Goal: Information Seeking & Learning: Check status

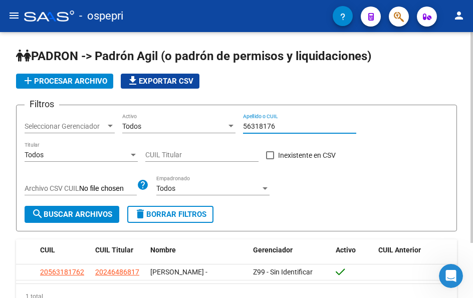
click at [281, 128] on input "56318176" at bounding box center [299, 126] width 113 height 9
click at [282, 127] on input "56318176" at bounding box center [299, 126] width 113 height 9
click at [283, 127] on input "56318176" at bounding box center [299, 126] width 113 height 9
type input "45562150"
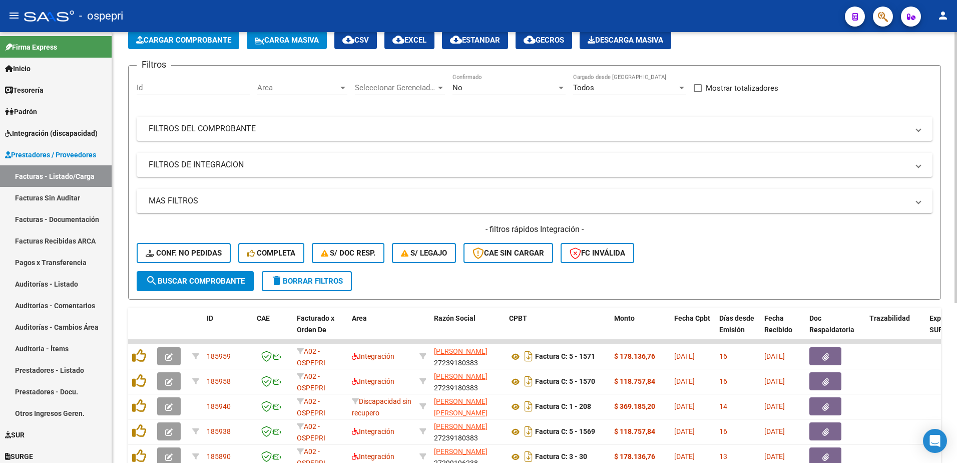
scroll to position [53, 0]
click at [922, 128] on mat-expansion-panel-header "FILTROS DEL COMPROBANTE" at bounding box center [535, 129] width 796 height 24
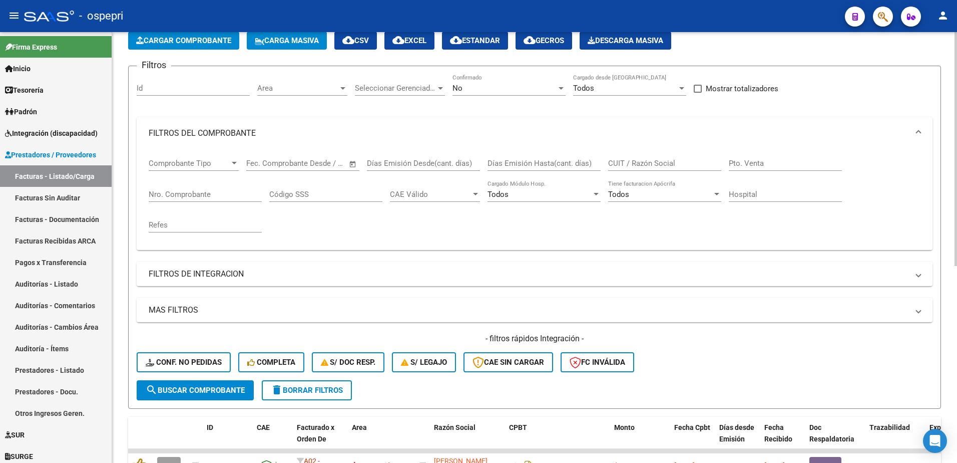
click at [654, 165] on input "CUIT / Razón Social" at bounding box center [664, 163] width 113 height 9
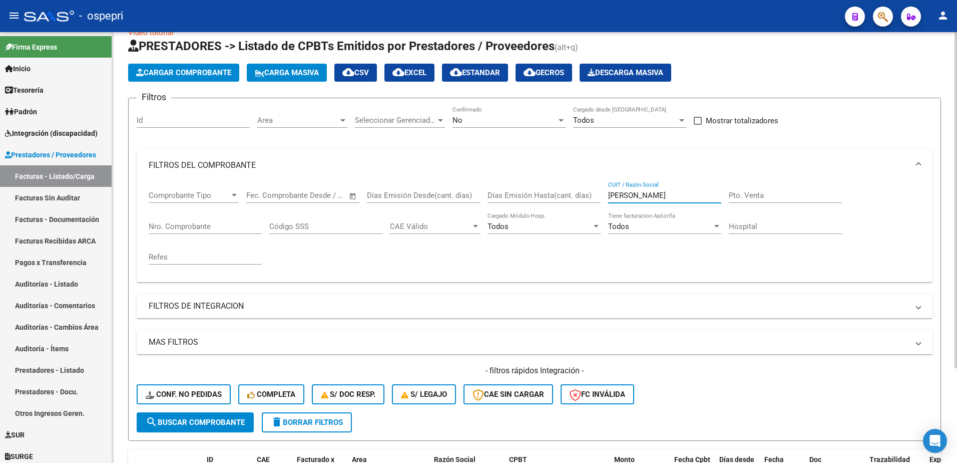
scroll to position [0, 0]
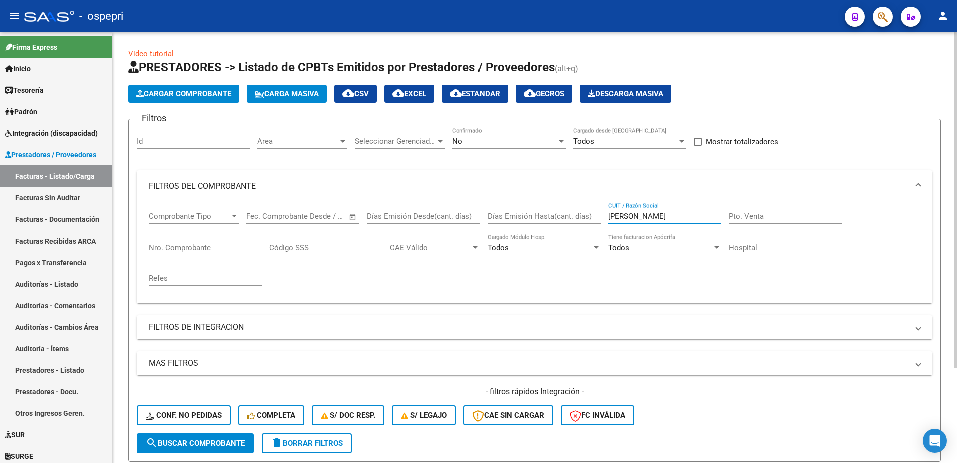
type input "bridi"
click at [559, 141] on div at bounding box center [561, 141] width 5 height 3
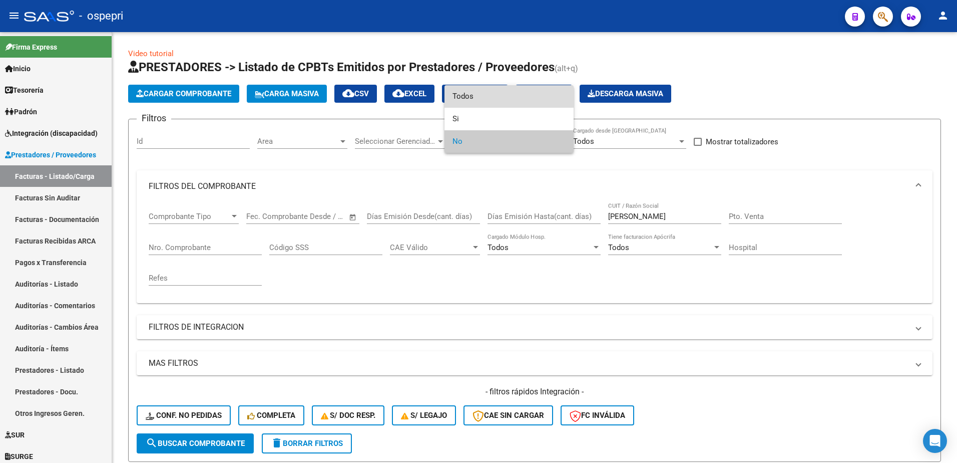
click at [498, 95] on span "Todos" at bounding box center [509, 96] width 113 height 23
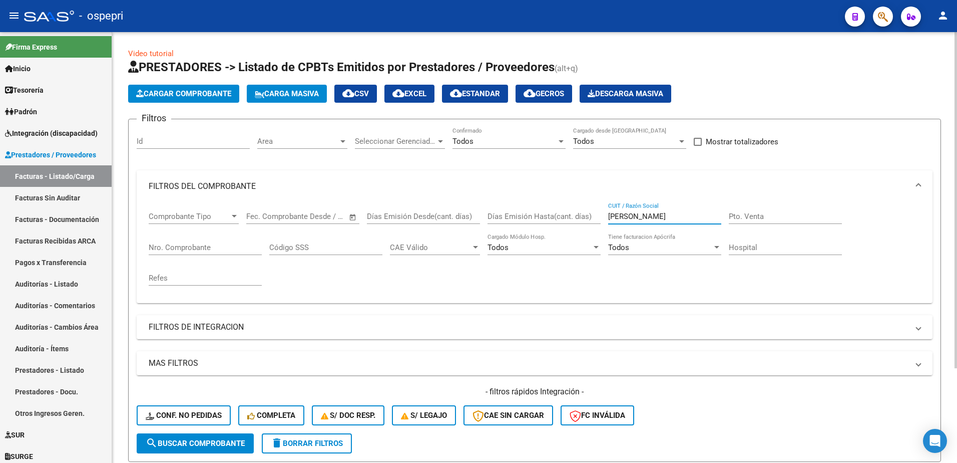
click at [629, 216] on input "bridi" at bounding box center [664, 216] width 113 height 9
click at [206, 443] on span "search Buscar Comprobante" at bounding box center [195, 443] width 99 height 9
click at [323, 441] on span "delete Borrar Filtros" at bounding box center [307, 443] width 72 height 9
click at [527, 140] on div "No" at bounding box center [505, 141] width 104 height 9
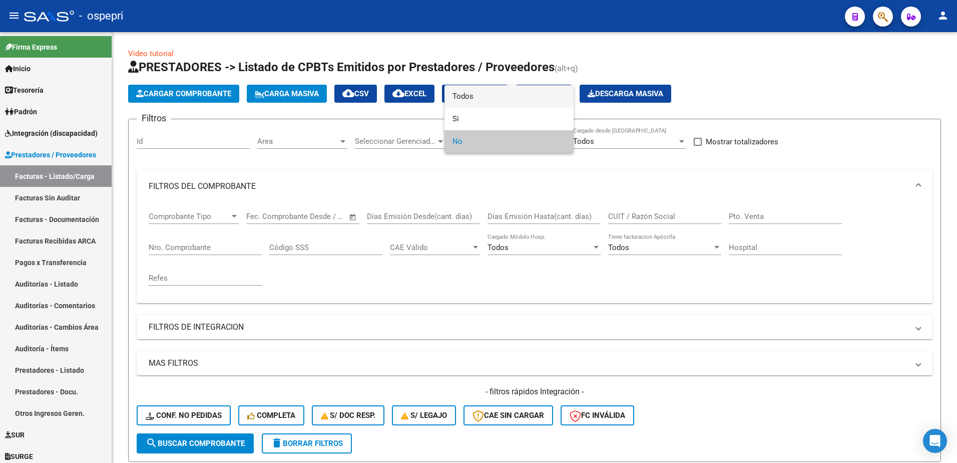
click at [465, 94] on span "Todos" at bounding box center [509, 96] width 113 height 23
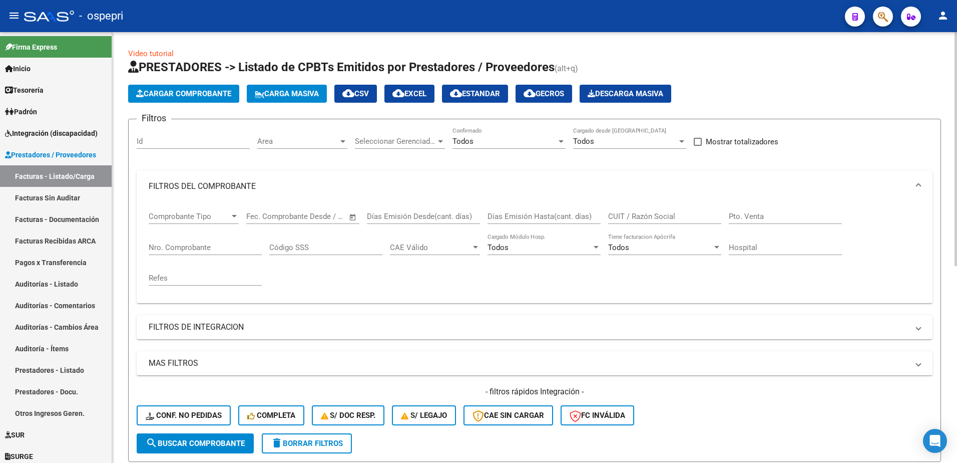
click at [656, 210] on div "CUIT / Razón Social" at bounding box center [664, 213] width 113 height 22
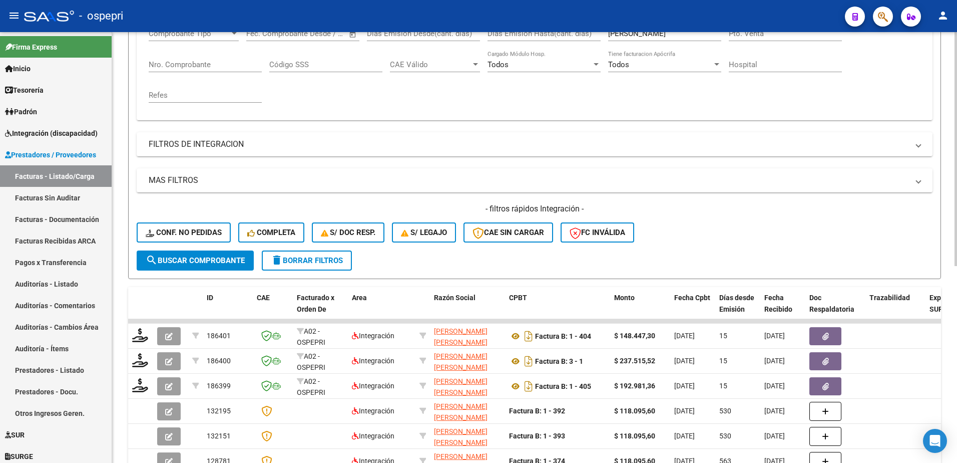
scroll to position [62, 0]
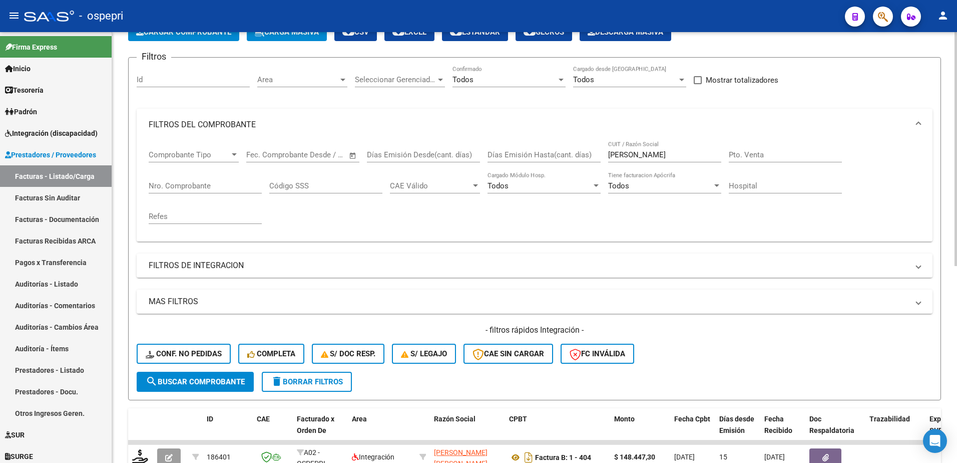
click at [636, 155] on input "bridi" at bounding box center [664, 154] width 113 height 9
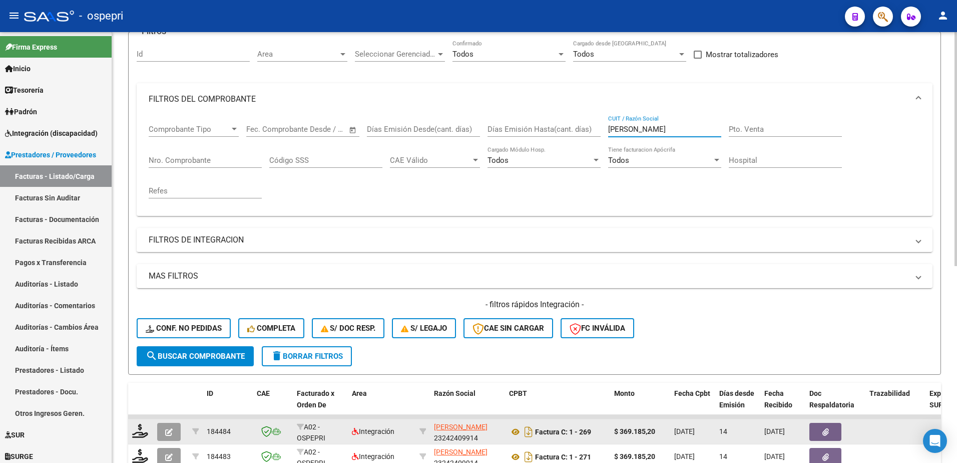
scroll to position [162, 0]
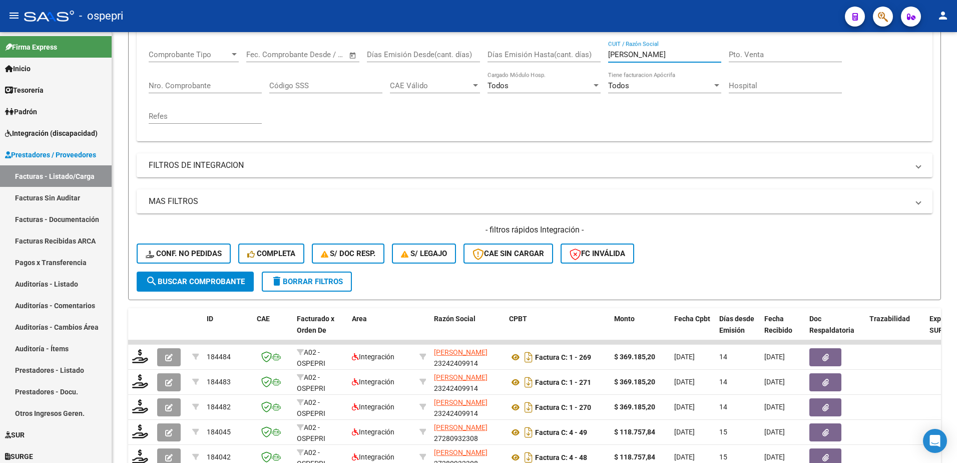
type input "canale"
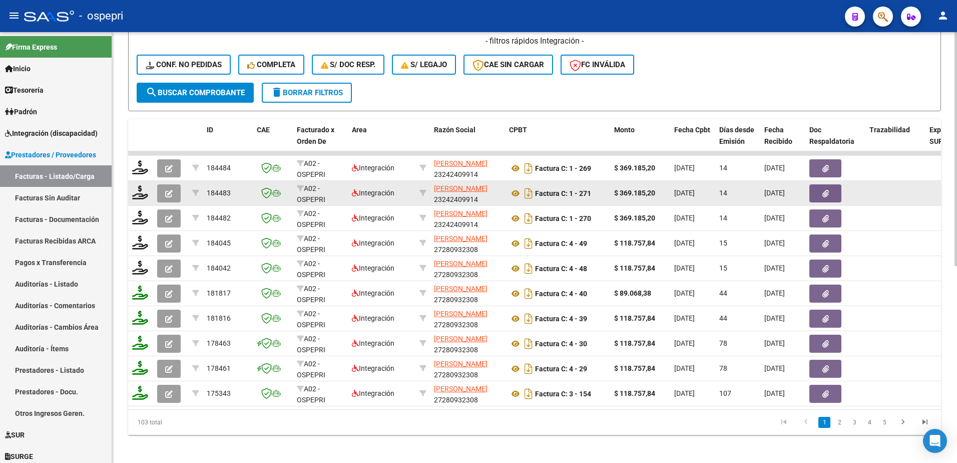
scroll to position [362, 0]
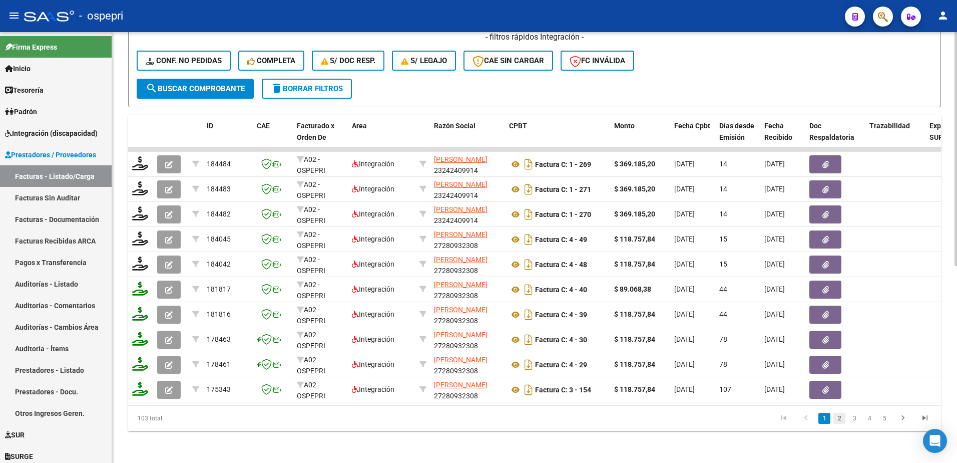
click at [841, 421] on link "2" at bounding box center [840, 418] width 12 height 11
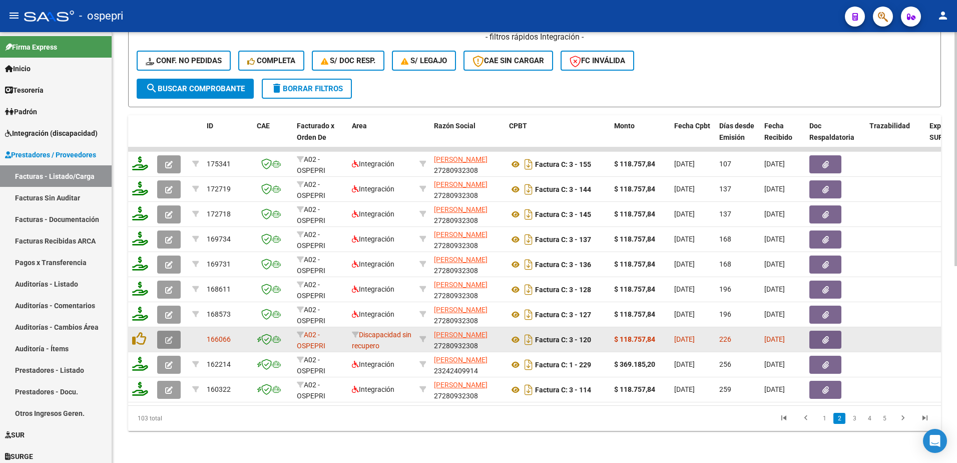
click at [172, 336] on icon "button" at bounding box center [169, 340] width 8 height 8
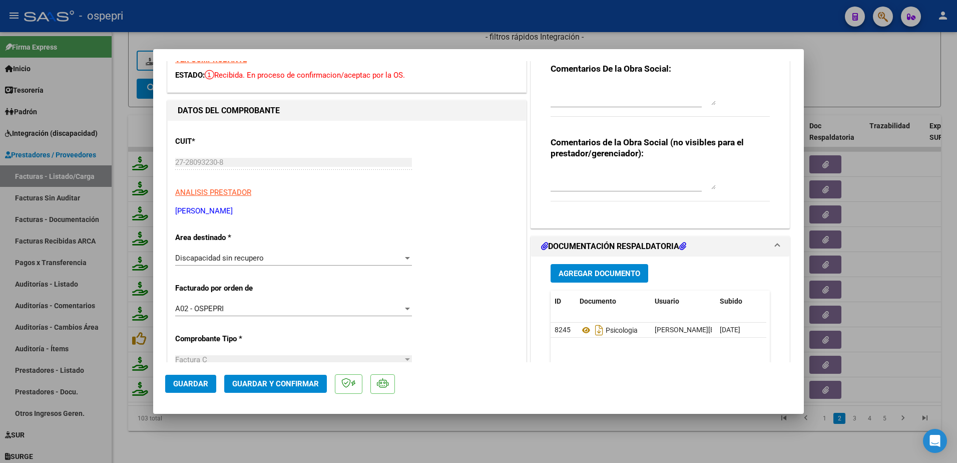
scroll to position [200, 0]
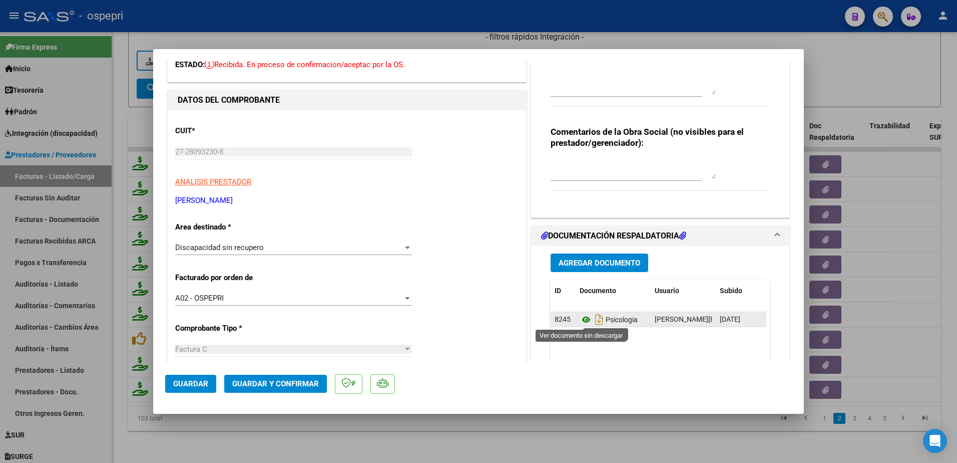
click at [582, 316] on icon at bounding box center [586, 319] width 13 height 12
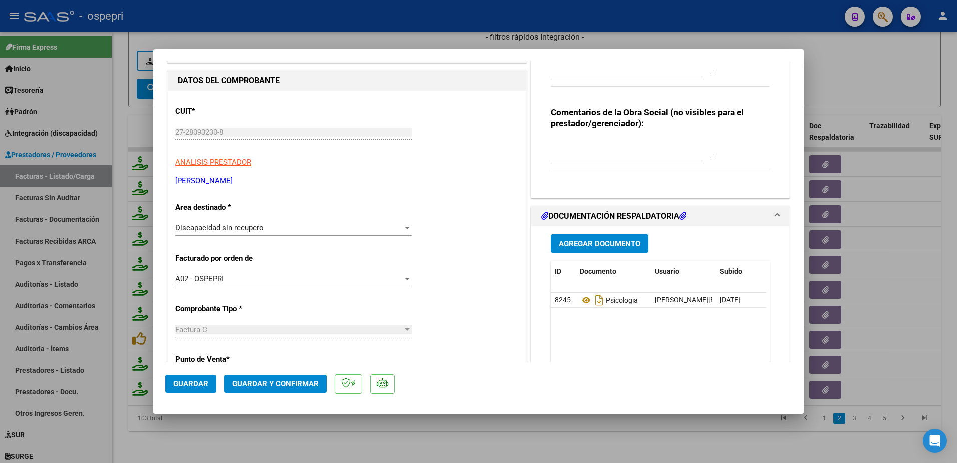
scroll to position [250, 0]
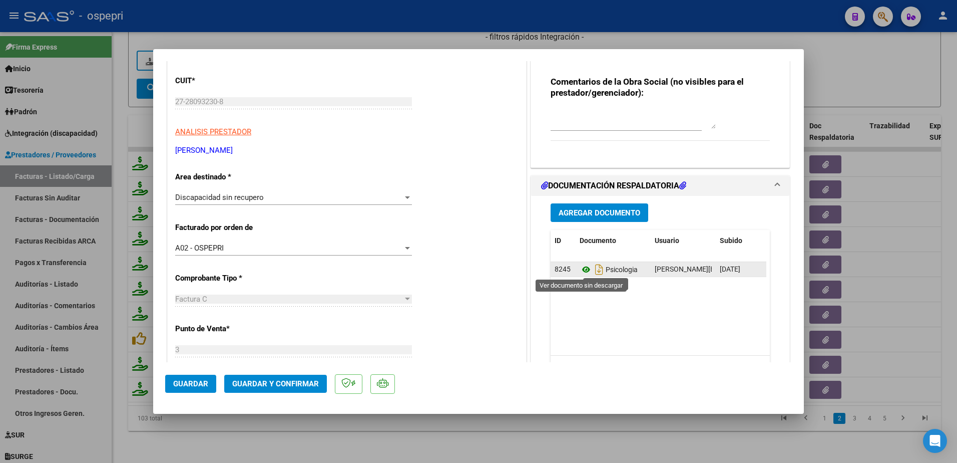
click at [581, 265] on icon at bounding box center [586, 269] width 13 height 12
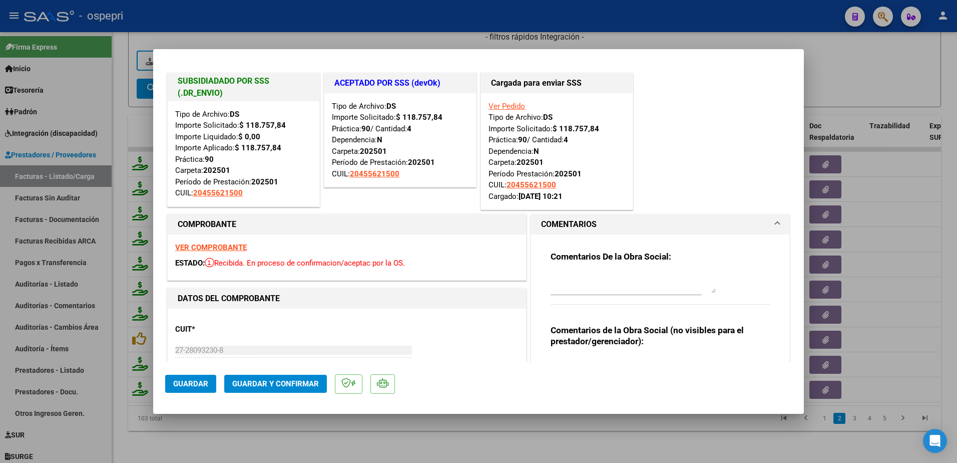
scroll to position [0, 0]
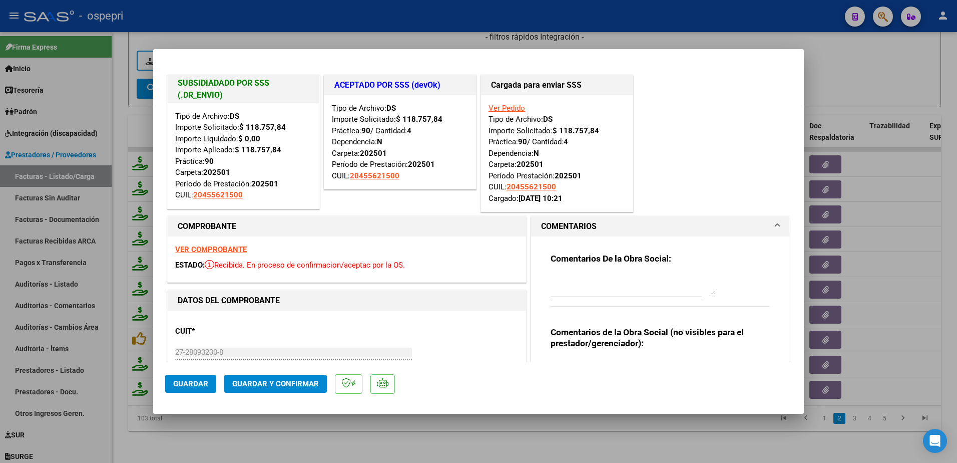
click at [884, 71] on div at bounding box center [478, 231] width 957 height 463
type input "$ 0,00"
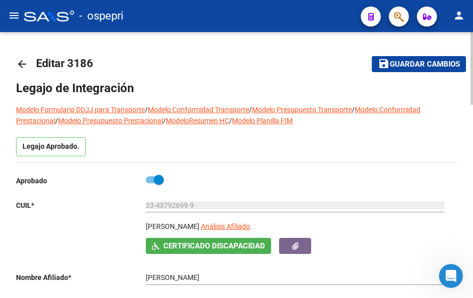
click at [26, 64] on mat-icon "arrow_back" at bounding box center [22, 64] width 12 height 12
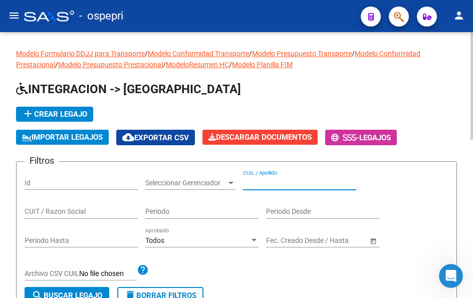
click at [273, 179] on input "CUIL / Apellido" at bounding box center [299, 183] width 113 height 9
click at [264, 182] on input "455621150" at bounding box center [299, 183] width 113 height 9
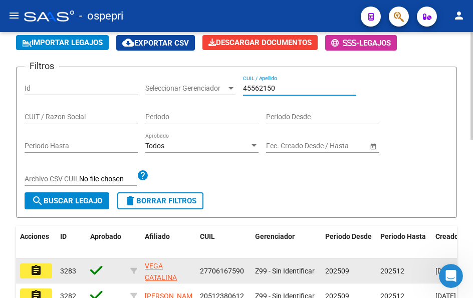
scroll to position [100, 0]
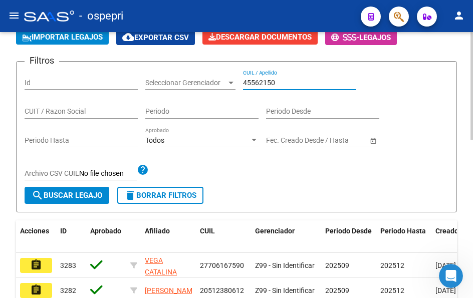
type input "45562150"
click at [80, 195] on span "search Buscar Legajo" at bounding box center [67, 195] width 71 height 9
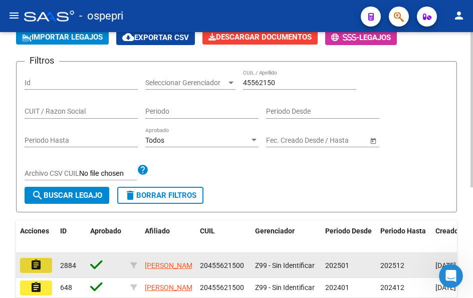
click at [40, 268] on mat-icon "assignment" at bounding box center [36, 265] width 12 height 12
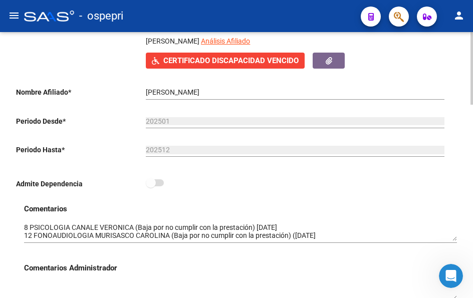
scroll to position [250, 0]
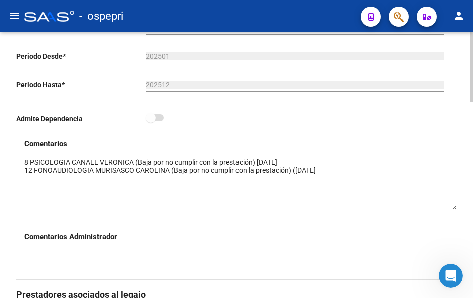
drag, startPoint x: 455, startPoint y: 176, endPoint x: 456, endPoint y: 210, distance: 33.6
click at [456, 210] on textarea at bounding box center [240, 183] width 433 height 53
